Goal: Task Accomplishment & Management: Manage account settings

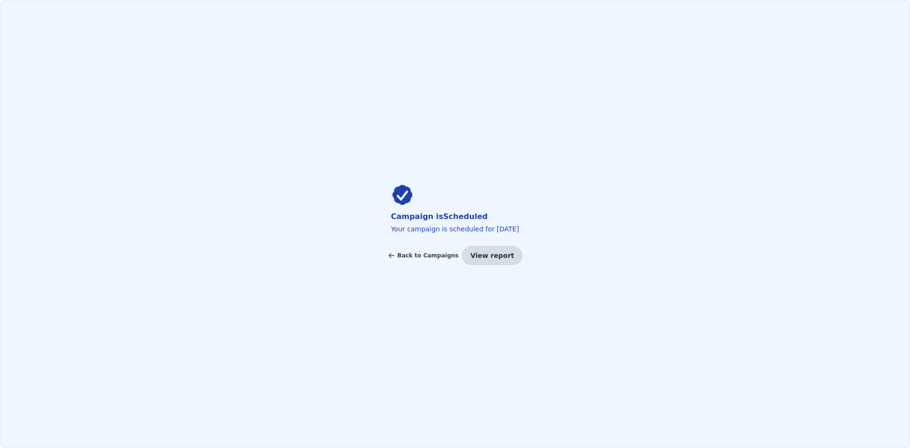
click at [833, 190] on div "Campaign is Scheduled Your campaign is scheduled for [DATE] Back to Campaigns V…" at bounding box center [455, 224] width 910 height 448
click at [424, 255] on span "Back to Campaigns" at bounding box center [427, 256] width 61 height 6
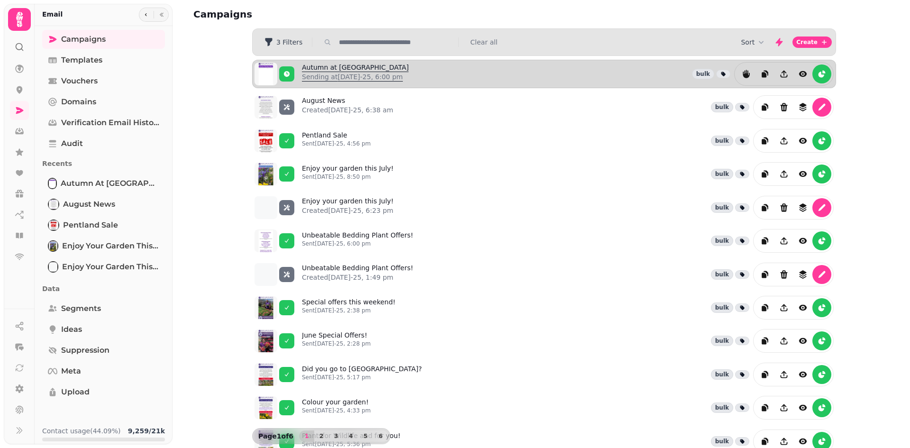
click at [317, 79] on p "Sending at [DATE]-25, 6:00 pm" at bounding box center [355, 76] width 107 height 9
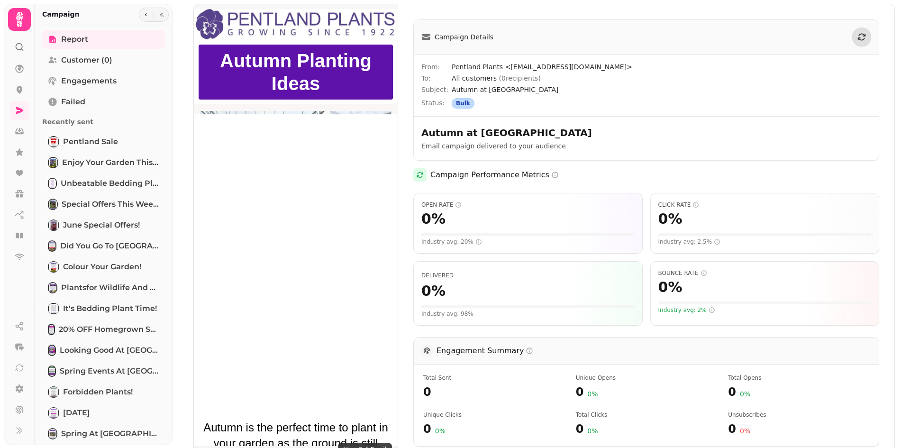
click at [450, 36] on span "Campaign Details" at bounding box center [464, 36] width 59 height 9
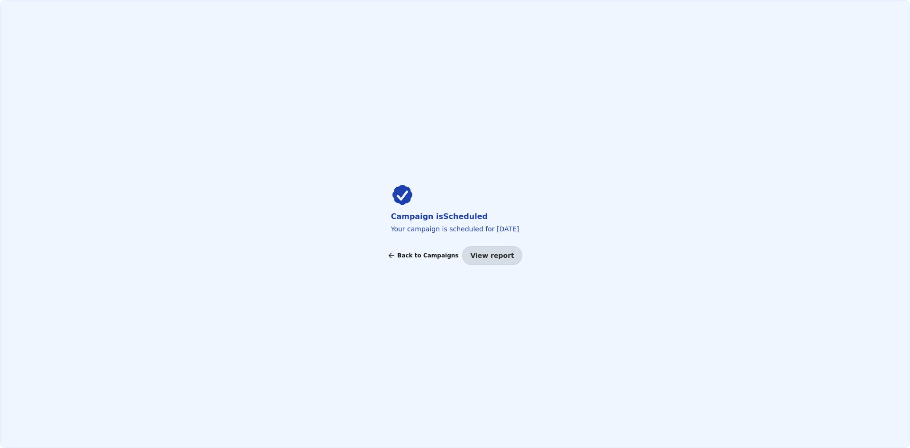
click at [438, 255] on span "Back to Campaigns" at bounding box center [427, 256] width 61 height 6
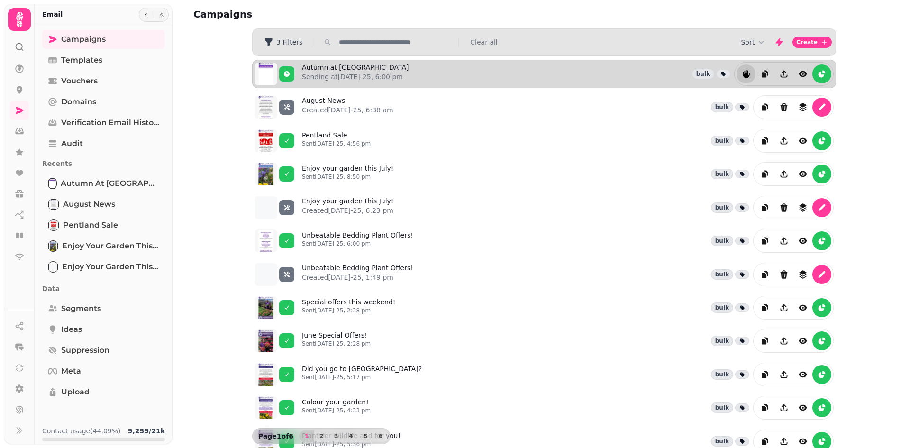
click at [741, 71] on icon "reports" at bounding box center [745, 73] width 9 height 9
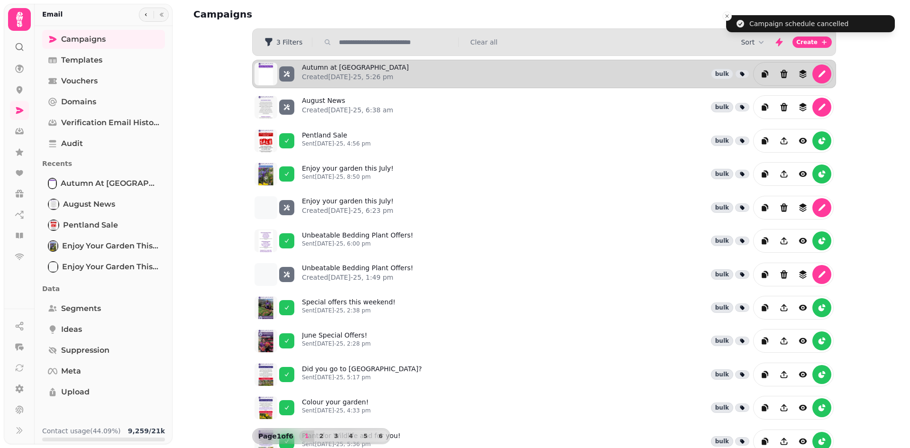
click at [740, 74] on icon at bounding box center [742, 74] width 4 height 4
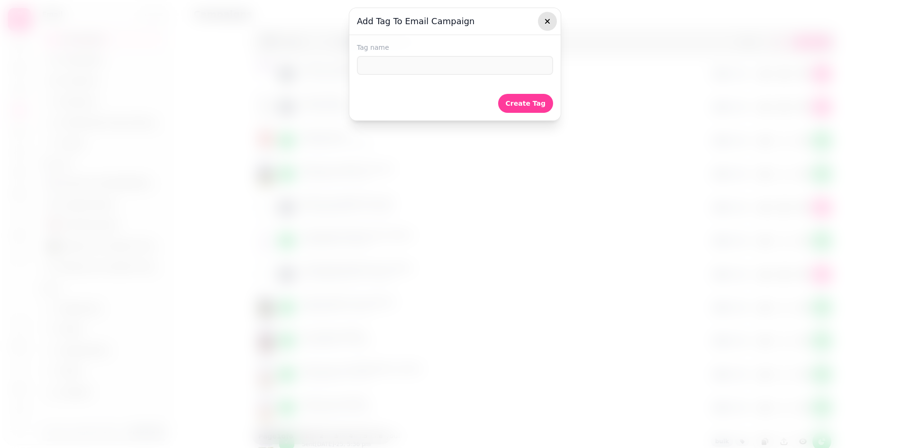
click at [542, 13] on button "button" at bounding box center [547, 21] width 19 height 19
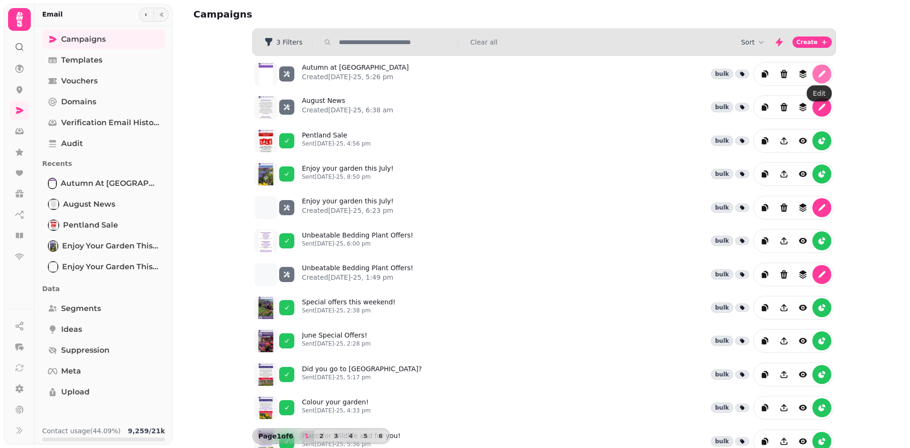
click at [818, 75] on icon "edit" at bounding box center [821, 74] width 7 height 7
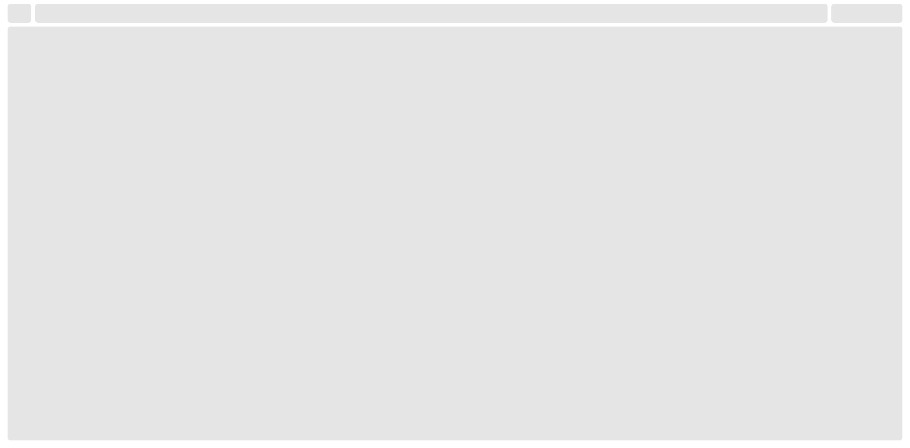
select select "**********"
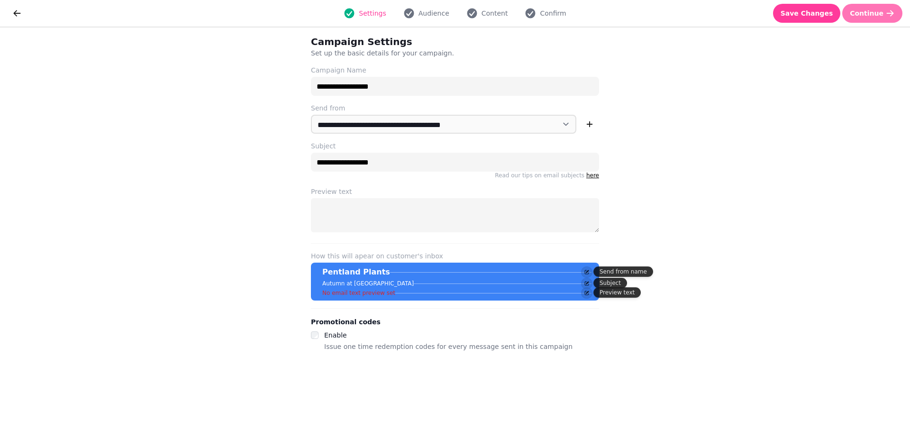
click at [874, 11] on span "Continue" at bounding box center [867, 13] width 34 height 7
select select "***"
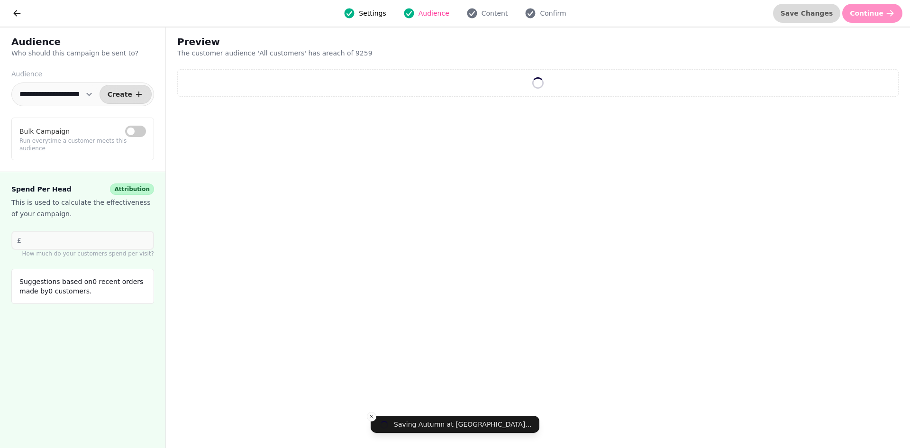
select select "**"
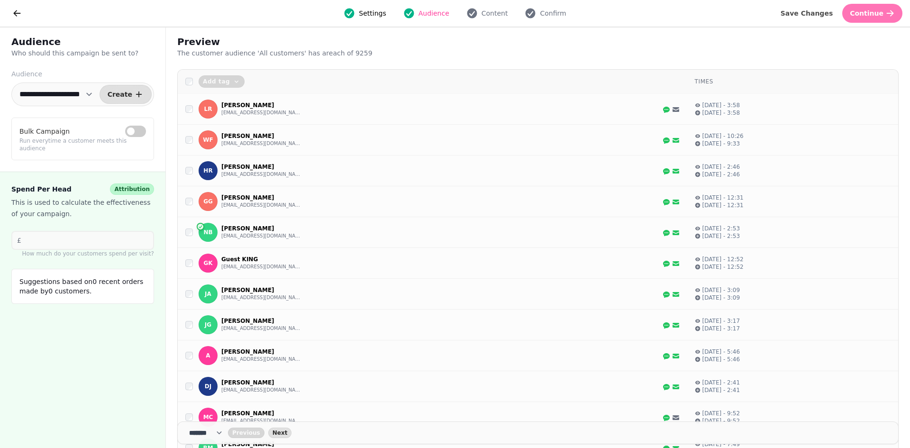
click at [869, 11] on span "Continue" at bounding box center [867, 13] width 34 height 7
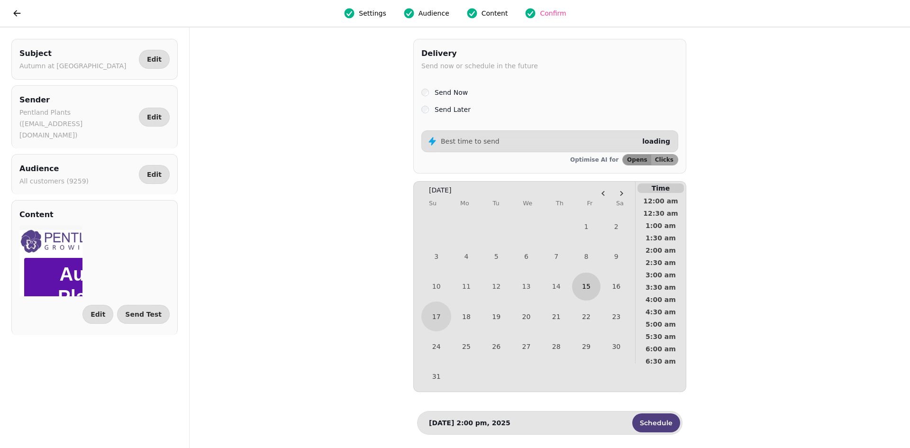
click at [590, 285] on button "15" at bounding box center [586, 286] width 28 height 28
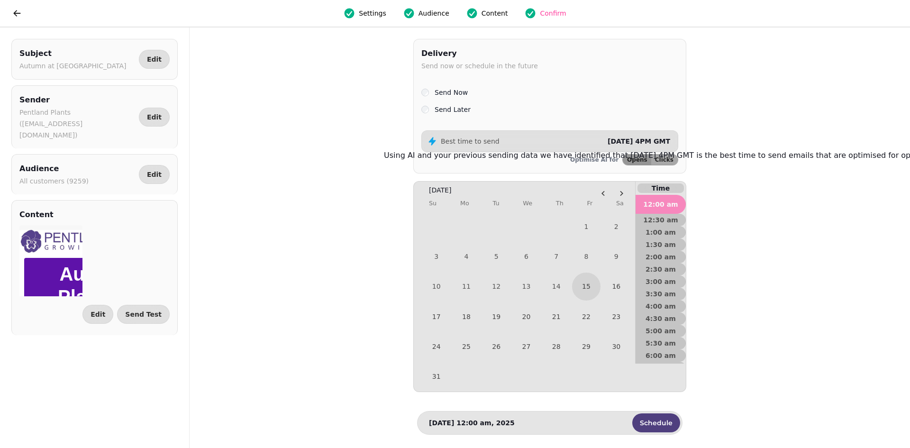
click at [486, 138] on p "Best time to send" at bounding box center [470, 140] width 59 height 9
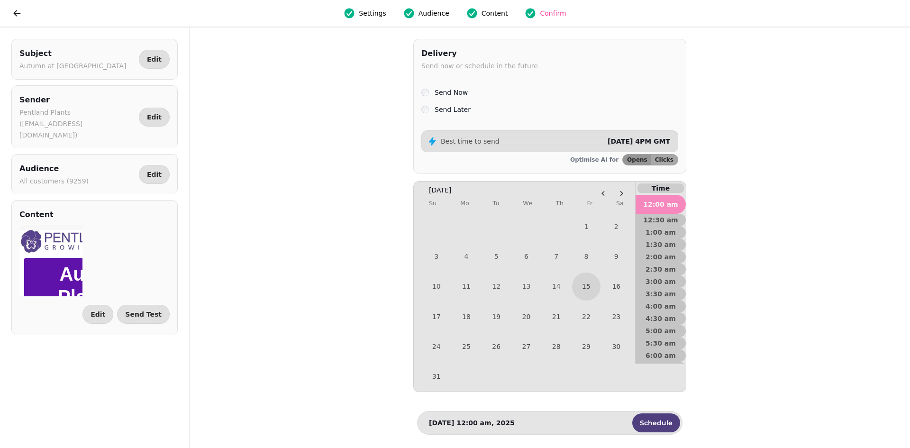
click at [630, 142] on span "[DATE] 4PM GMT" at bounding box center [638, 141] width 63 height 8
click at [588, 287] on button "15" at bounding box center [586, 286] width 28 height 28
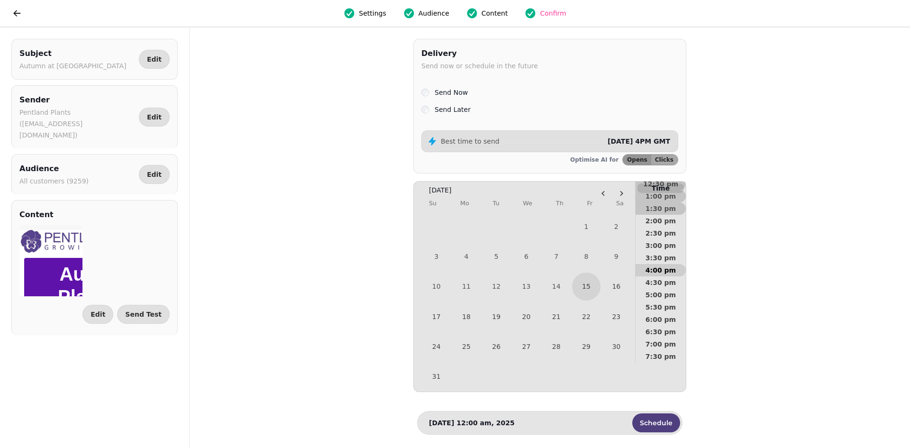
click at [659, 268] on span "4:00 pm" at bounding box center [660, 270] width 35 height 7
click at [661, 426] on span "Schedule" at bounding box center [656, 422] width 33 height 7
